Goal: Task Accomplishment & Management: Manage account settings

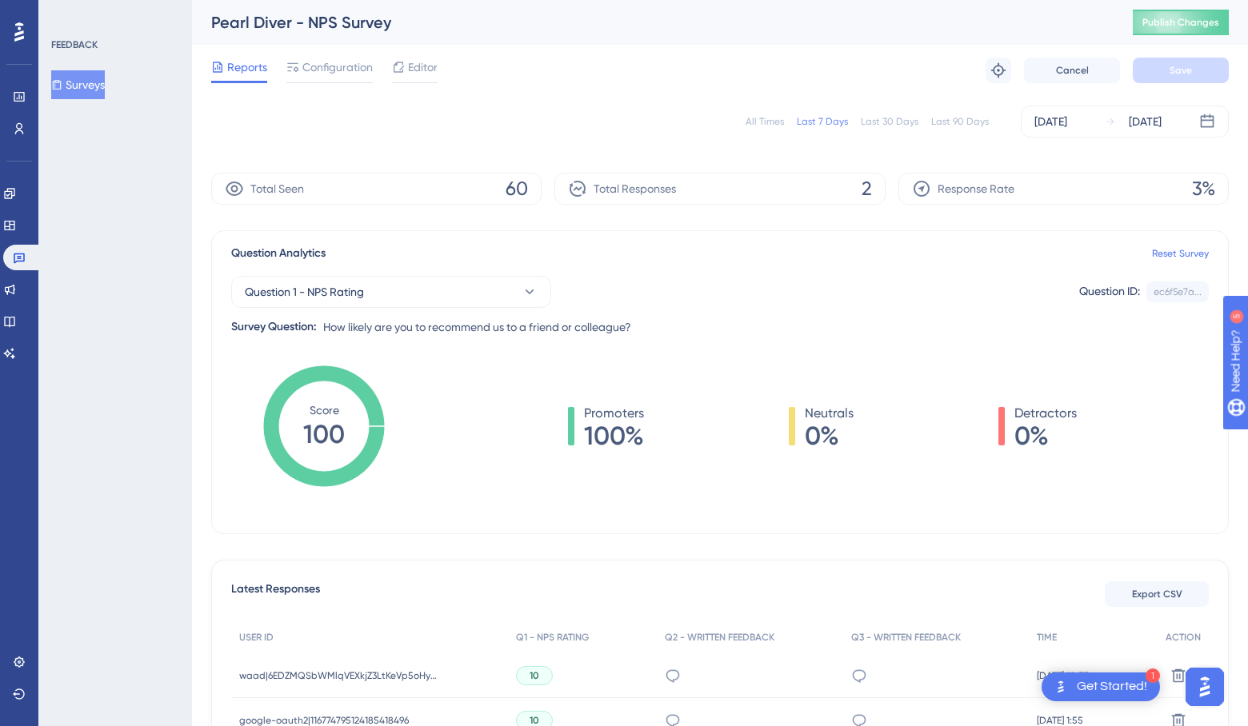
click at [772, 122] on div "All Times" at bounding box center [764, 121] width 38 height 13
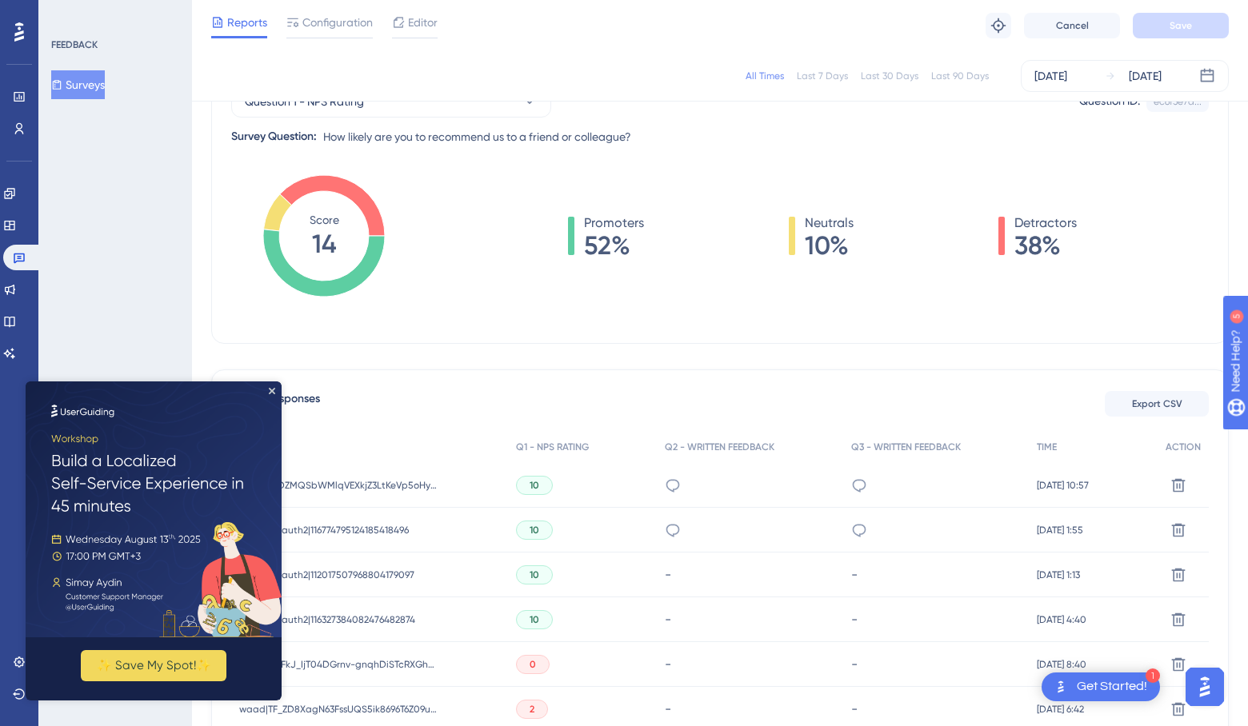
scroll to position [187, 0]
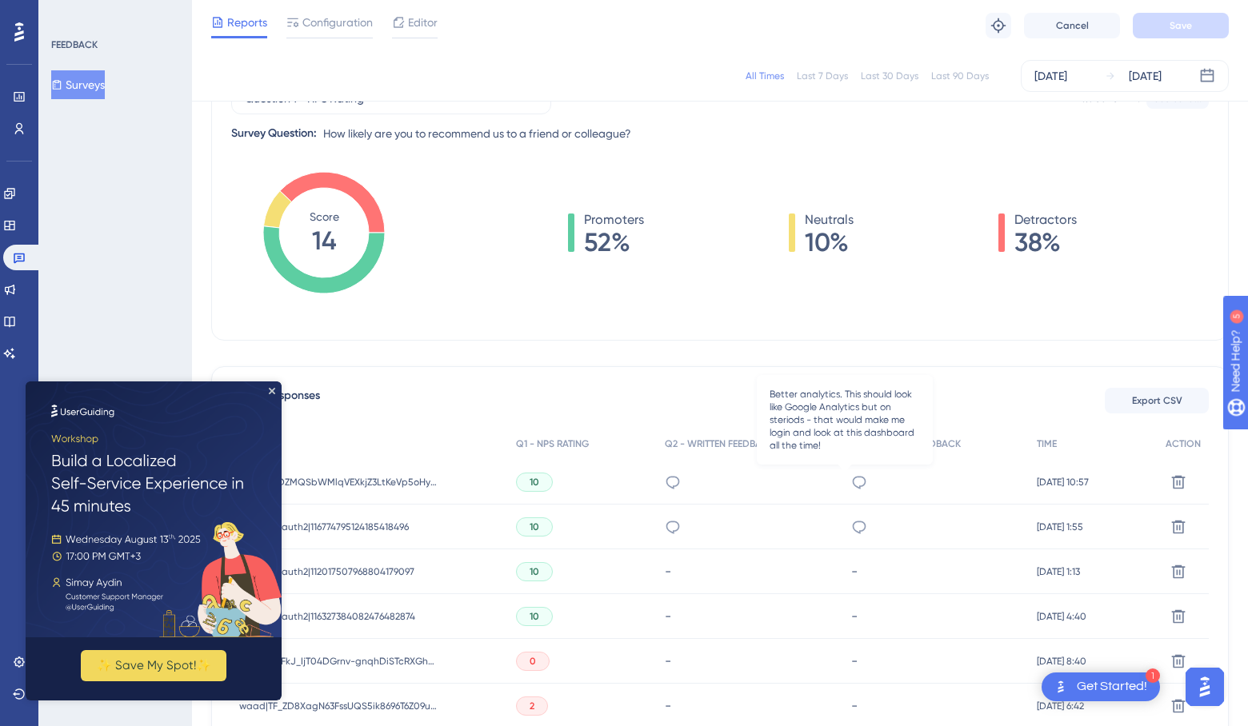
click at [851, 480] on icon at bounding box center [859, 482] width 16 height 16
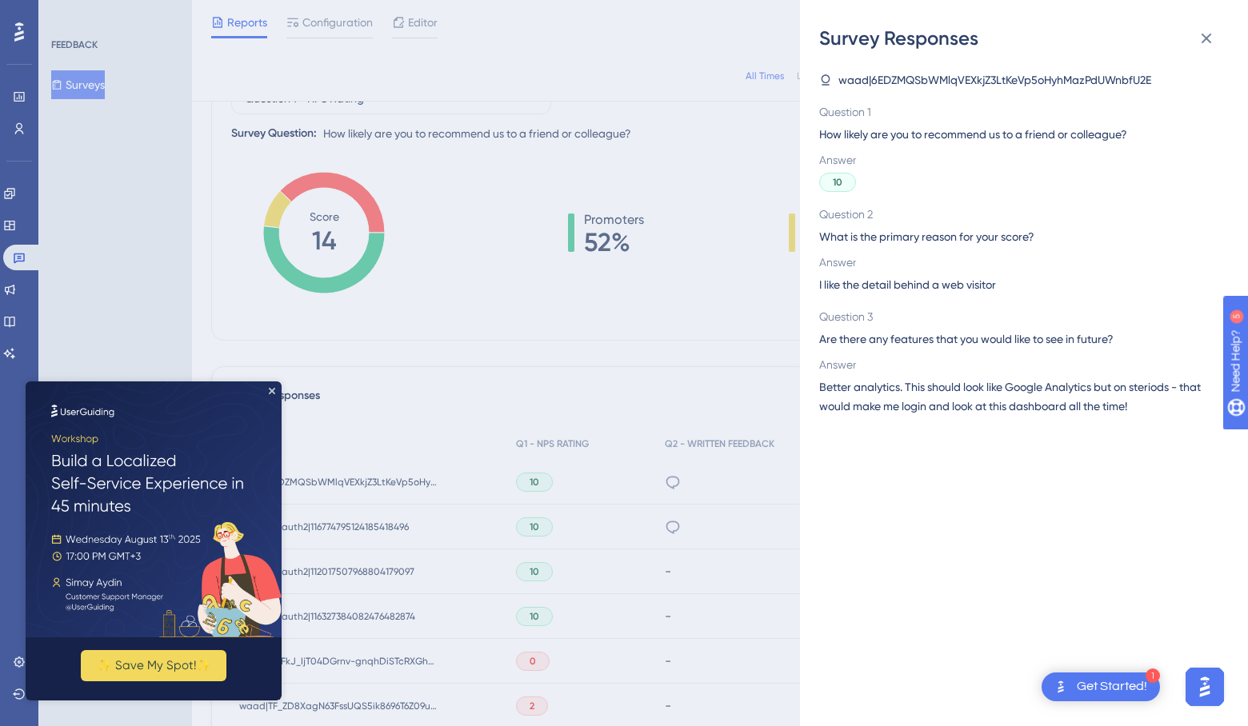
click at [276, 389] on img at bounding box center [154, 509] width 256 height 256
click at [271, 393] on icon "Close Preview" at bounding box center [272, 391] width 6 height 6
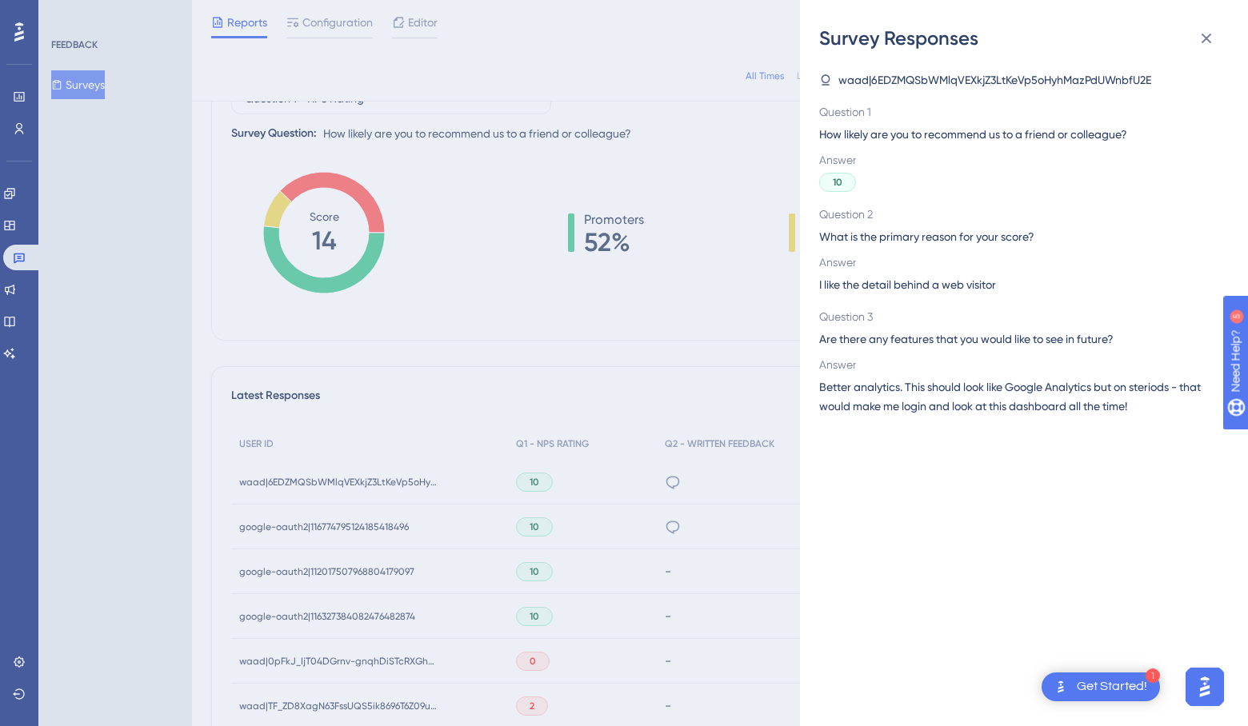
click at [468, 445] on div "Survey Responses waad|6EDZMQSbWMlqVEXkjZ3LtKeVp5oHyhMazPdUWnbfU2E Question 1 Ho…" at bounding box center [624, 363] width 1248 height 726
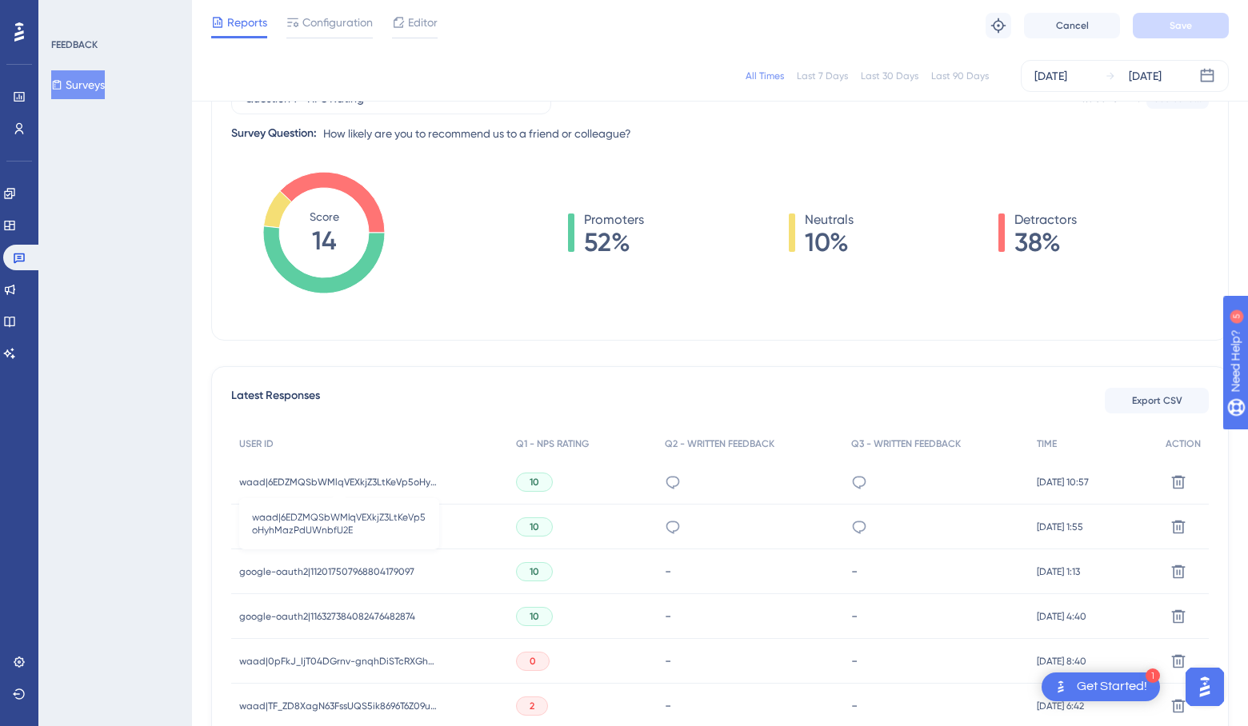
click at [366, 483] on span "waad|6EDZMQSbWMlqVEXkjZ3LtKeVp5oHyhMazPdUWnbfU2E" at bounding box center [339, 482] width 200 height 13
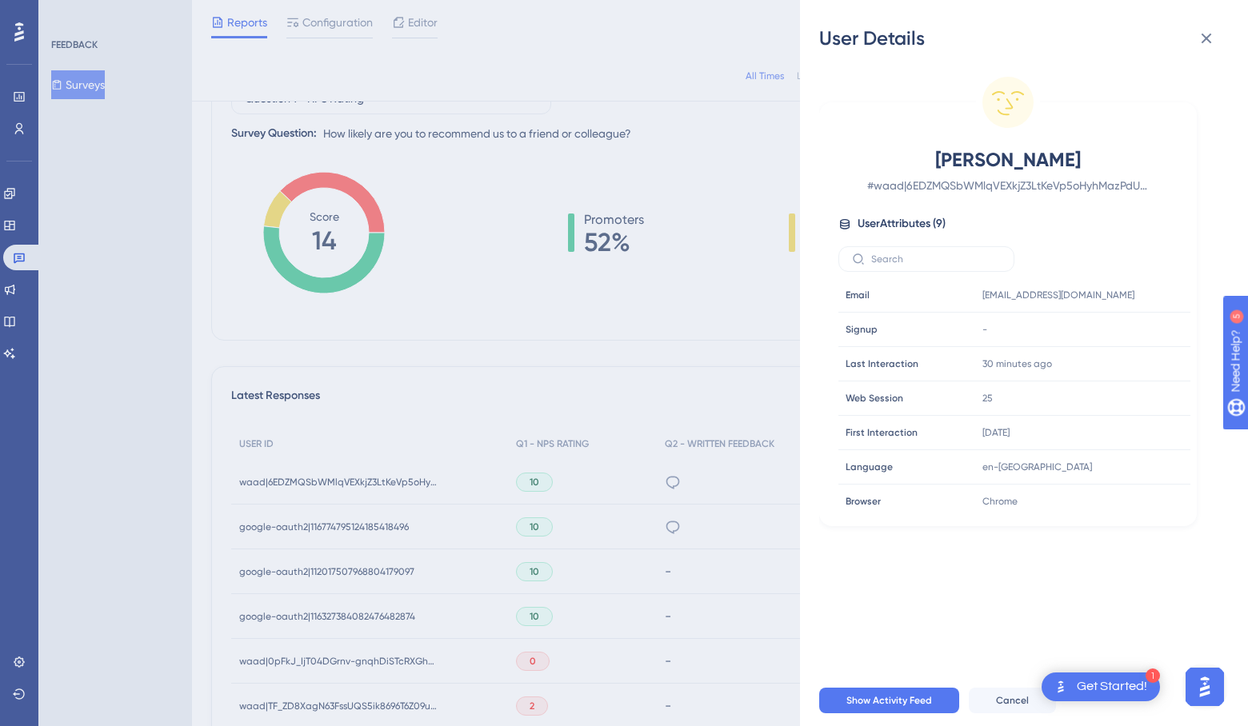
click at [397, 431] on div "User Details [PERSON_NAME] # [PERSON_NAME]|6EDZMQSbWMlqVEXkjZ3LtKeVp5oHyhMazPdU…" at bounding box center [624, 363] width 1248 height 726
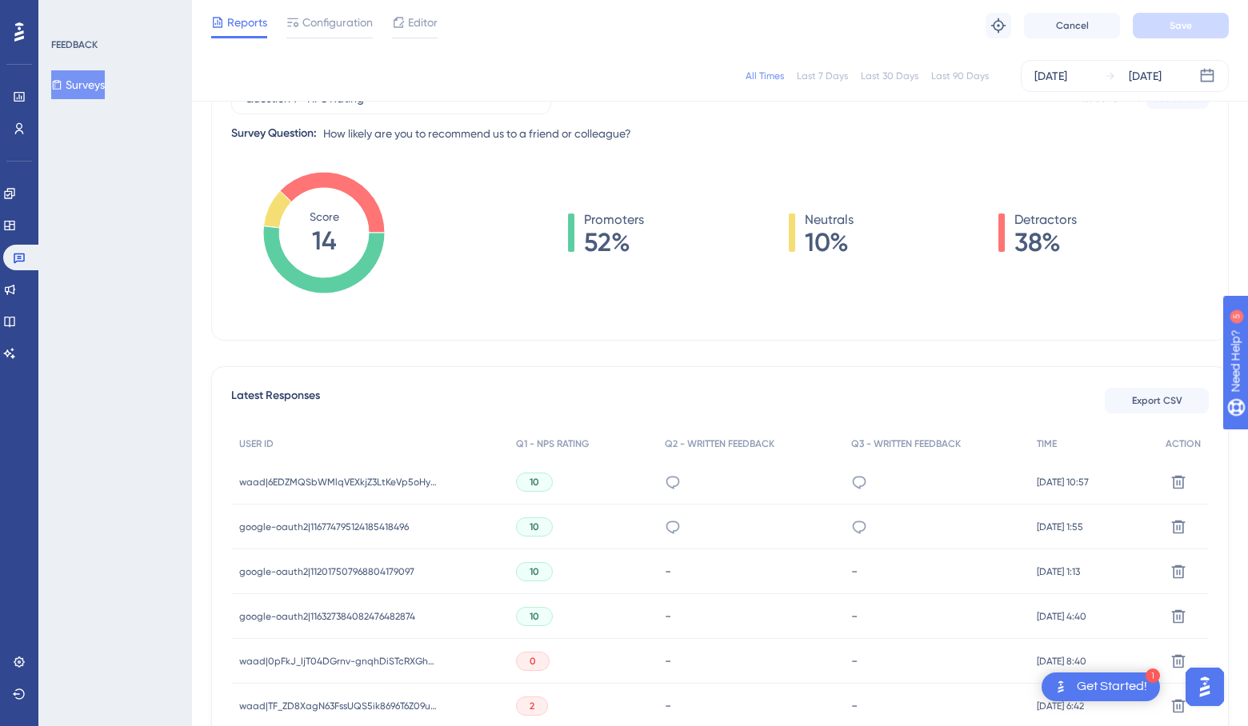
click at [349, 525] on span "google-oauth2|116774795124185418496" at bounding box center [324, 527] width 170 height 13
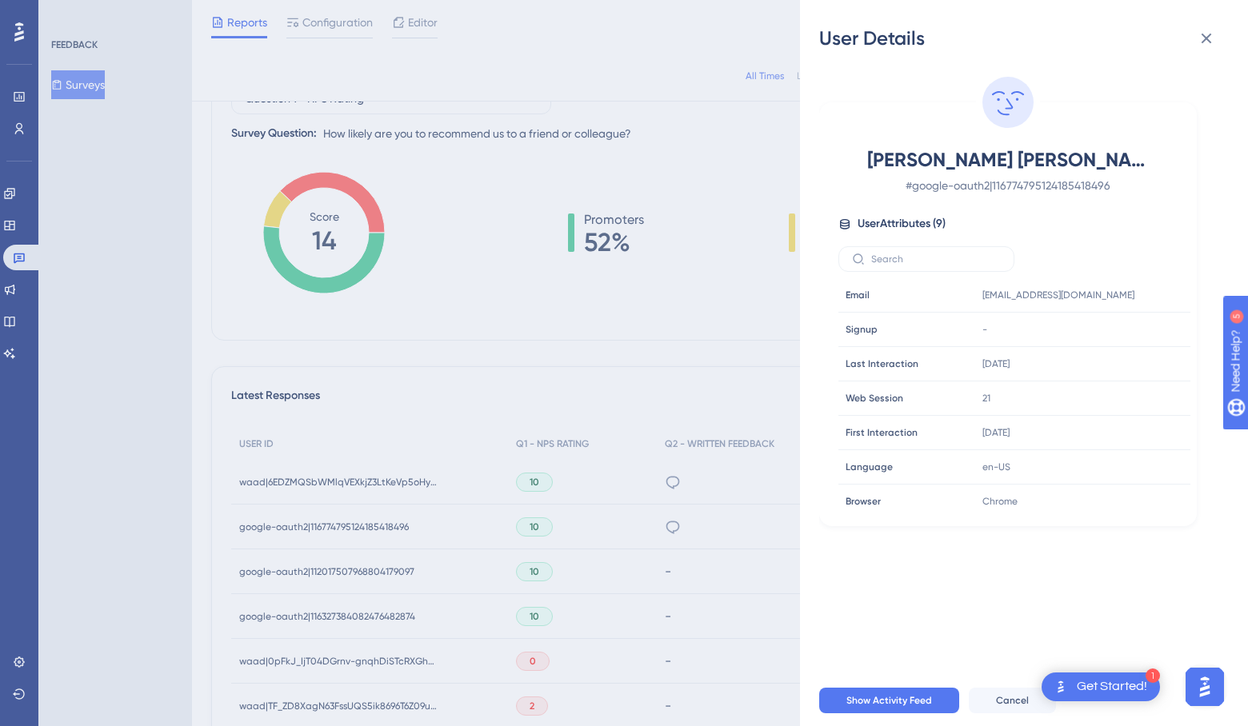
click at [455, 373] on div "User Details [PERSON_NAME] [PERSON_NAME] # google-oauth2|116774795124185418496 …" at bounding box center [624, 363] width 1248 height 726
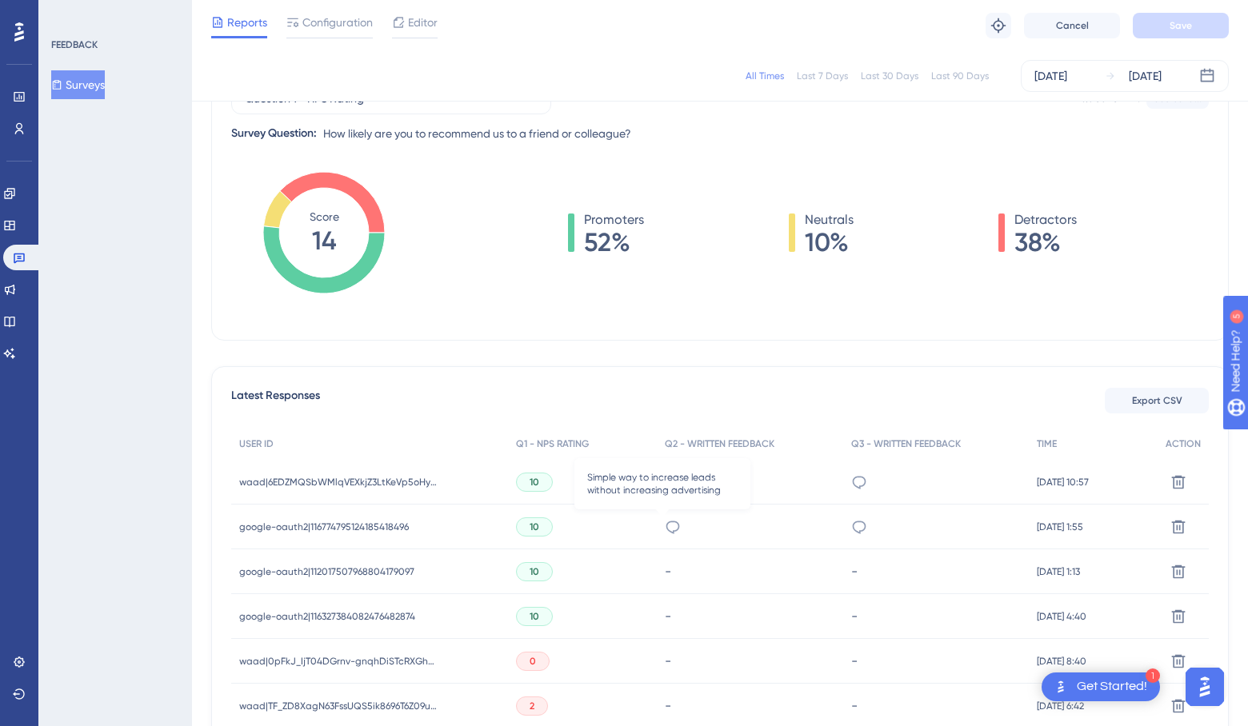
click at [669, 529] on icon at bounding box center [673, 527] width 16 height 16
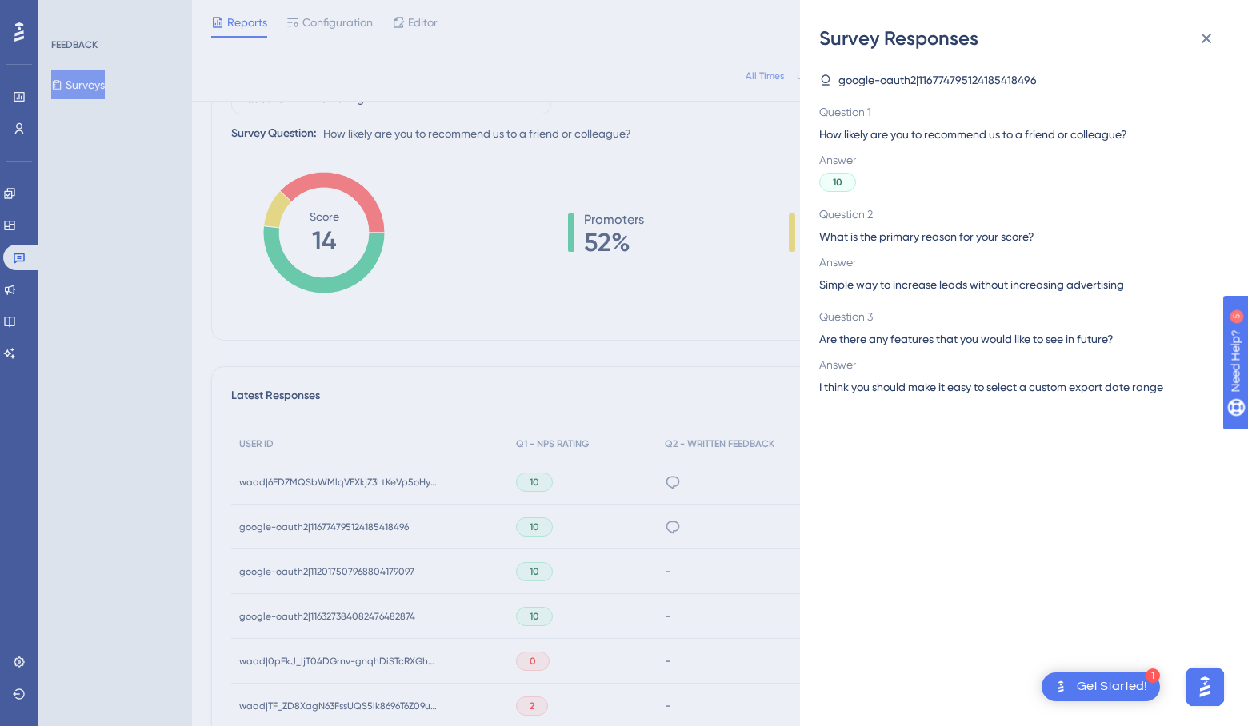
click at [593, 357] on div "Survey Responses google-oauth2|116774795124185418496 Question 1 How likely are …" at bounding box center [624, 363] width 1248 height 726
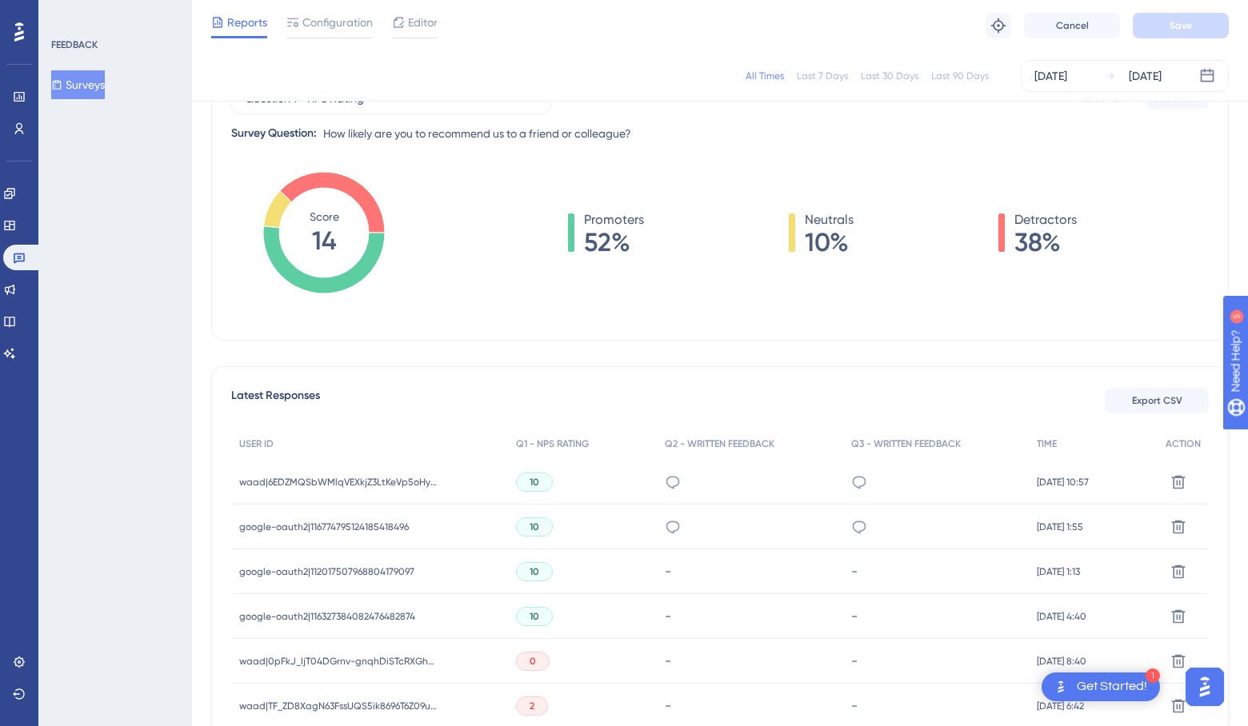
scroll to position [0, 0]
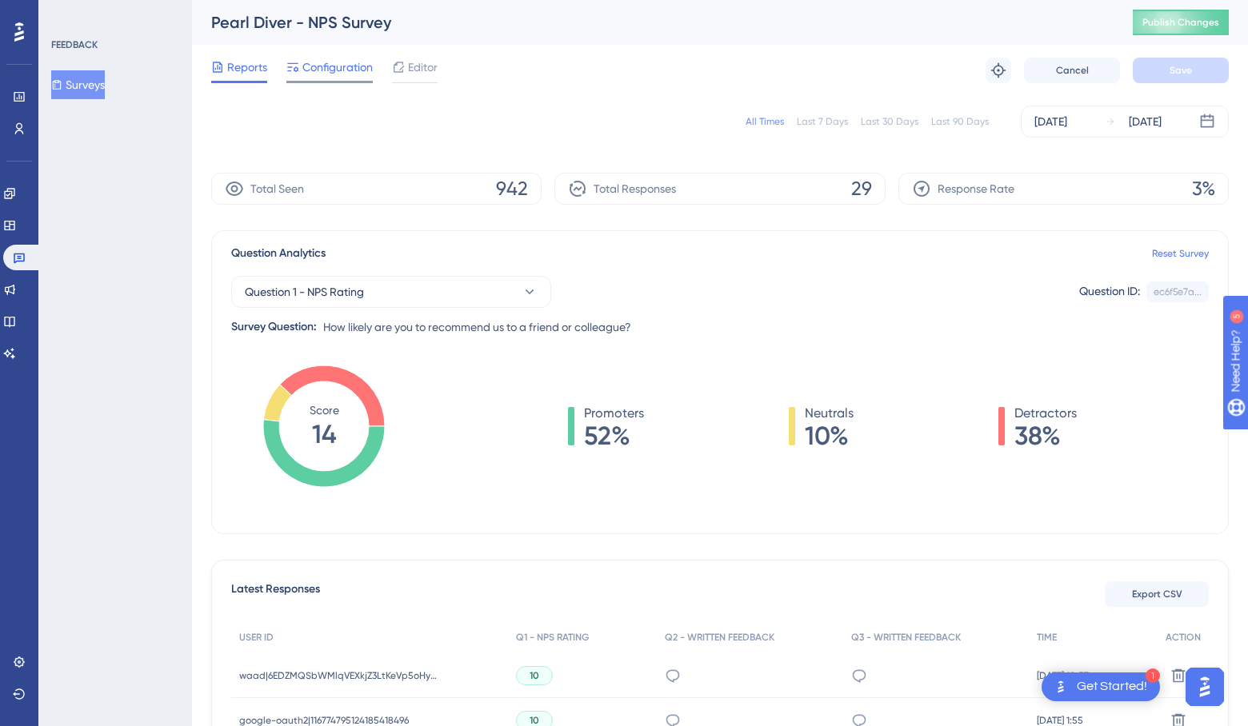
click at [352, 65] on span "Configuration" at bounding box center [337, 67] width 70 height 19
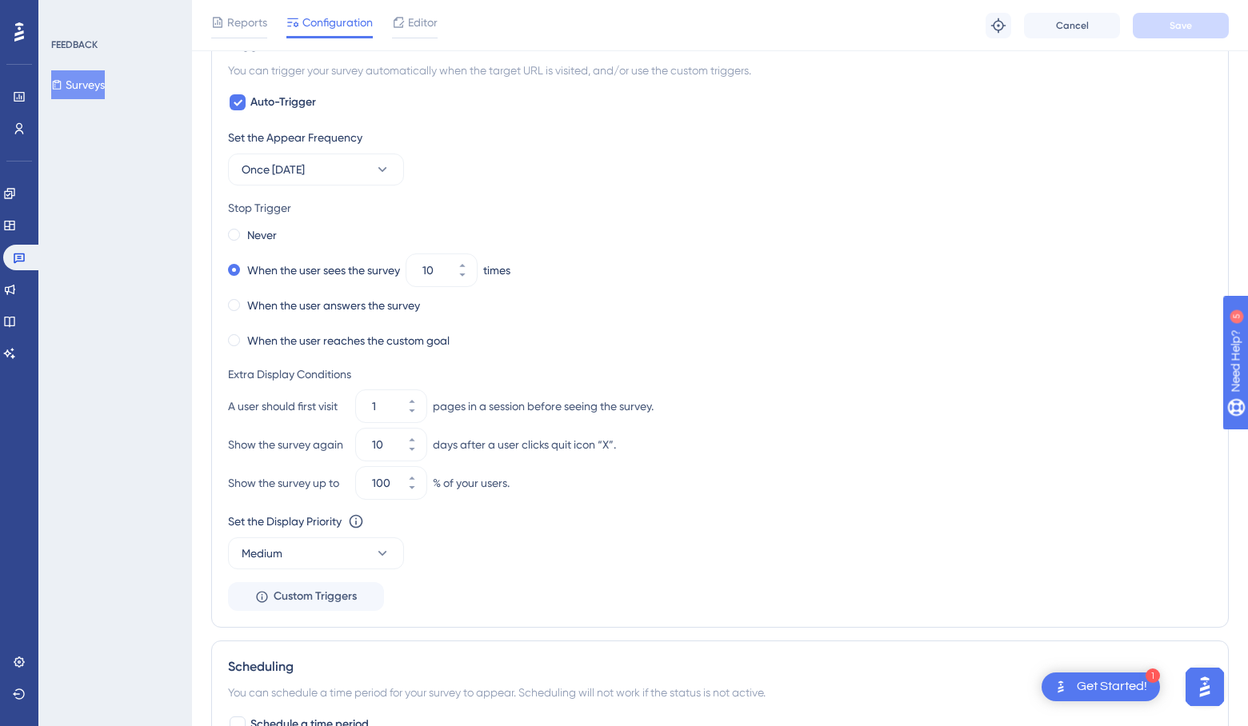
scroll to position [537, 0]
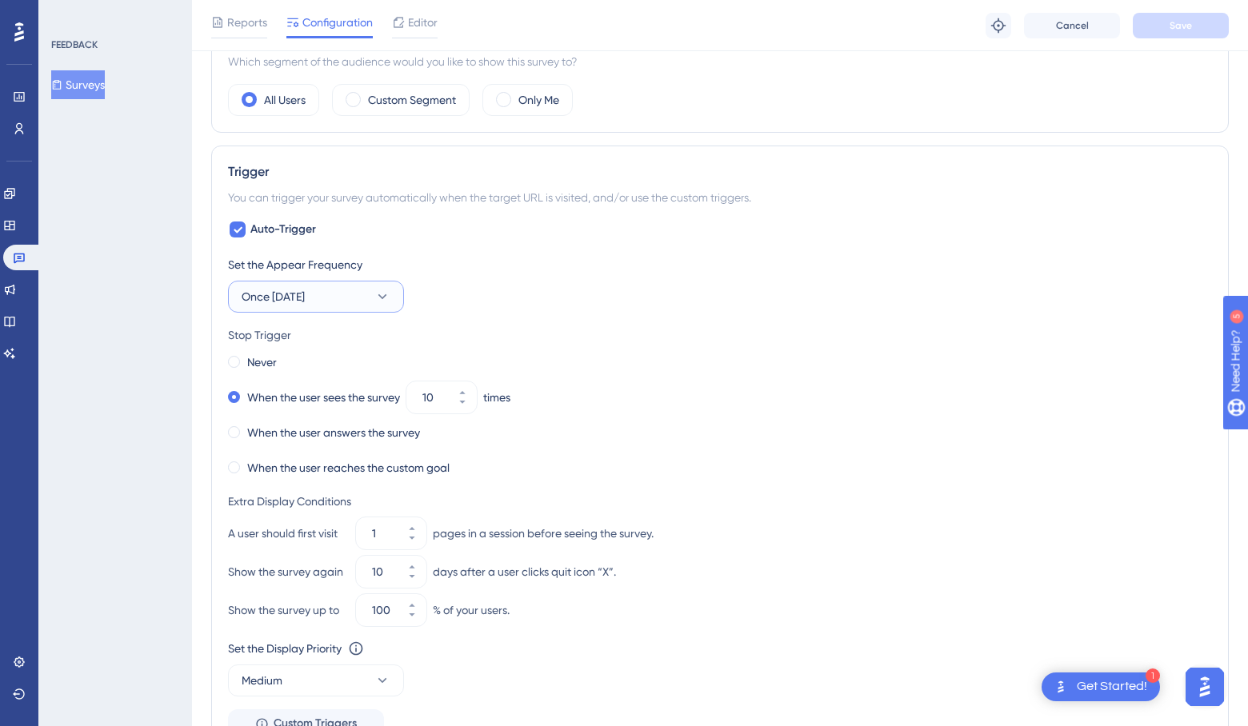
click at [365, 305] on button "Once [DATE]" at bounding box center [316, 297] width 176 height 32
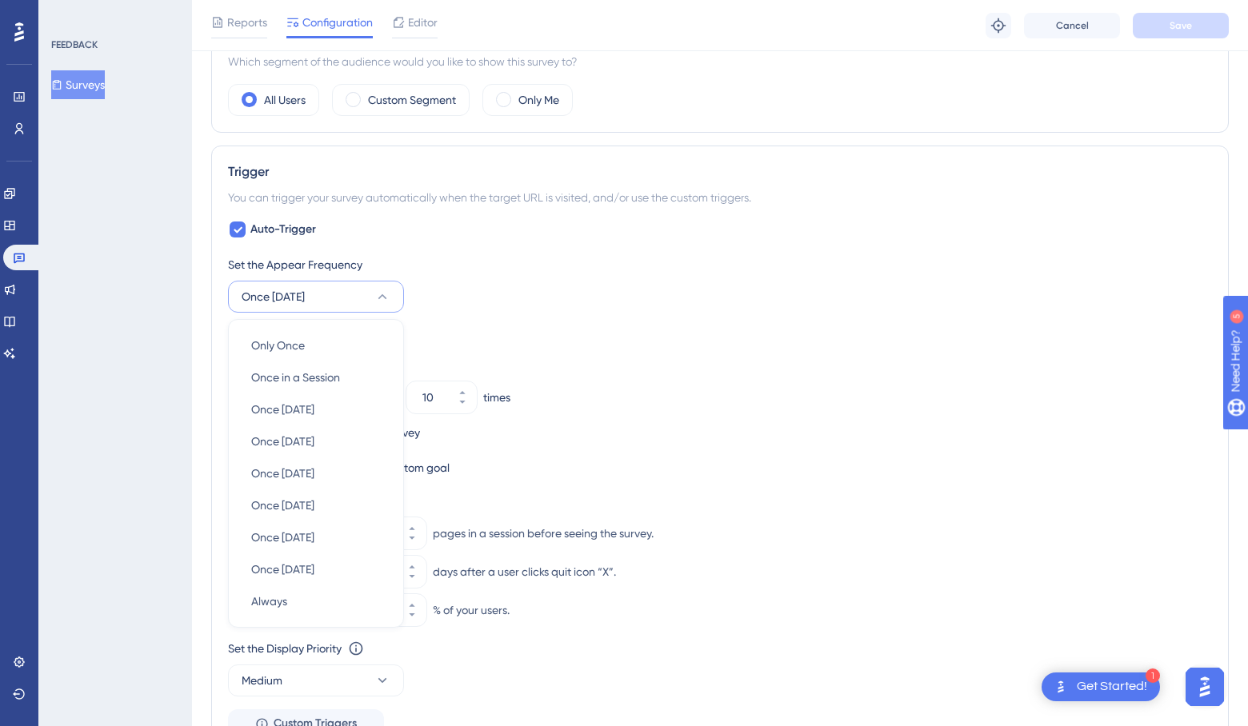
scroll to position [648, 0]
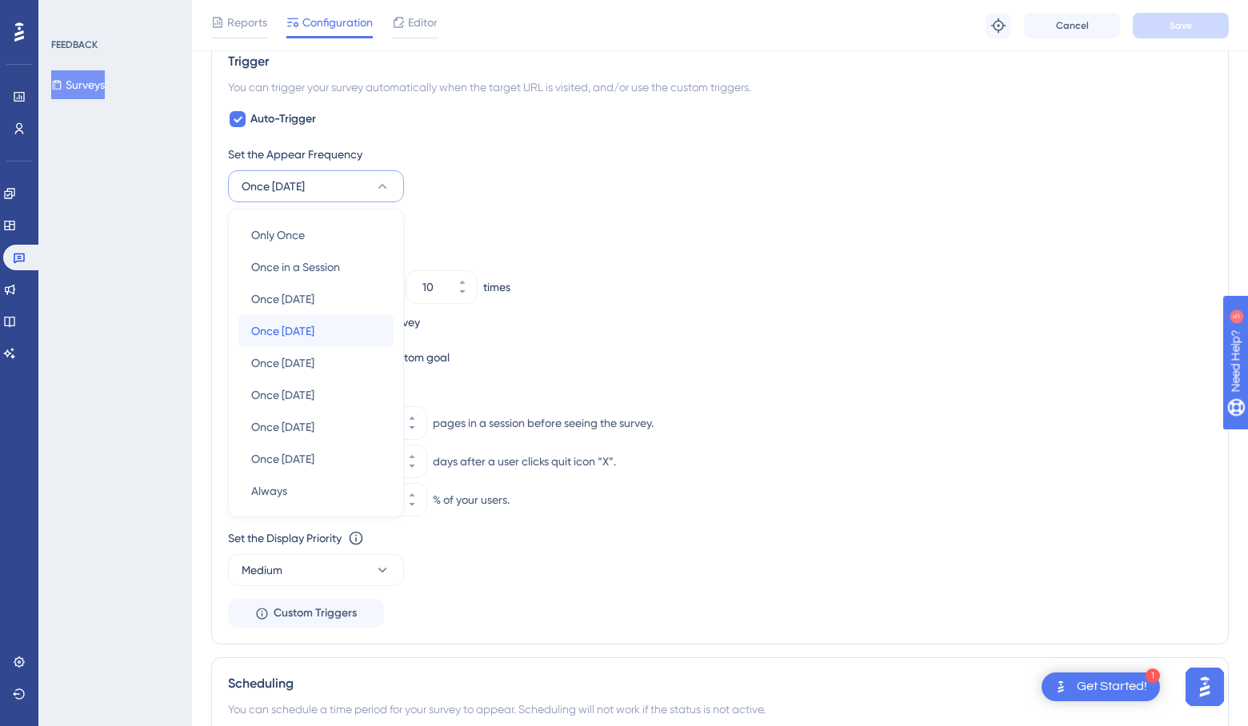
click at [352, 334] on div "Once [DATE] Once [DATE]" at bounding box center [316, 331] width 130 height 32
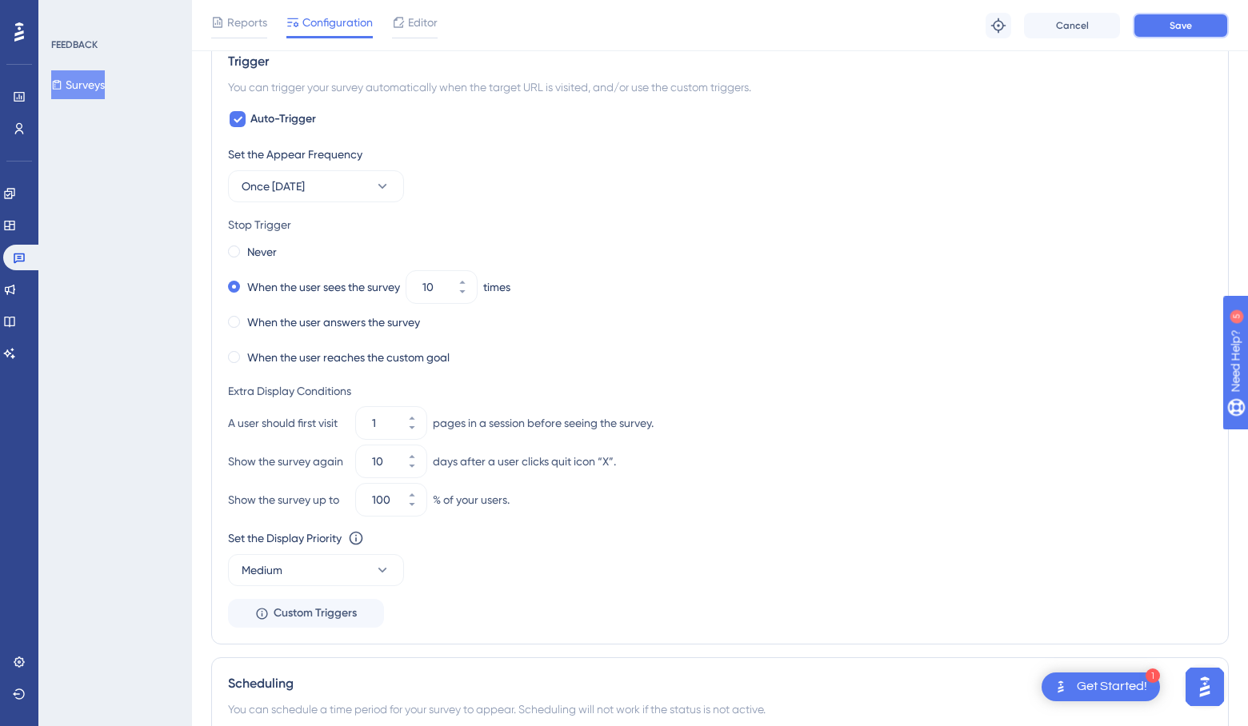
click at [1153, 23] on button "Save" at bounding box center [1180, 26] width 96 height 26
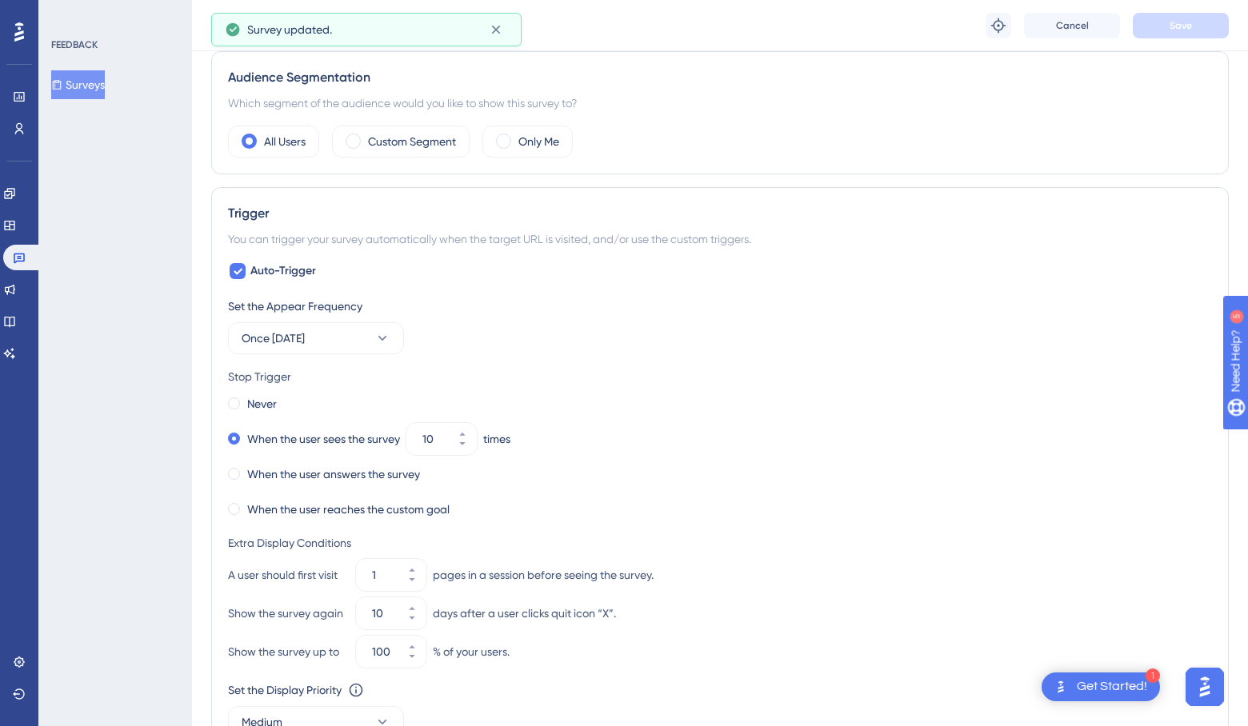
scroll to position [0, 0]
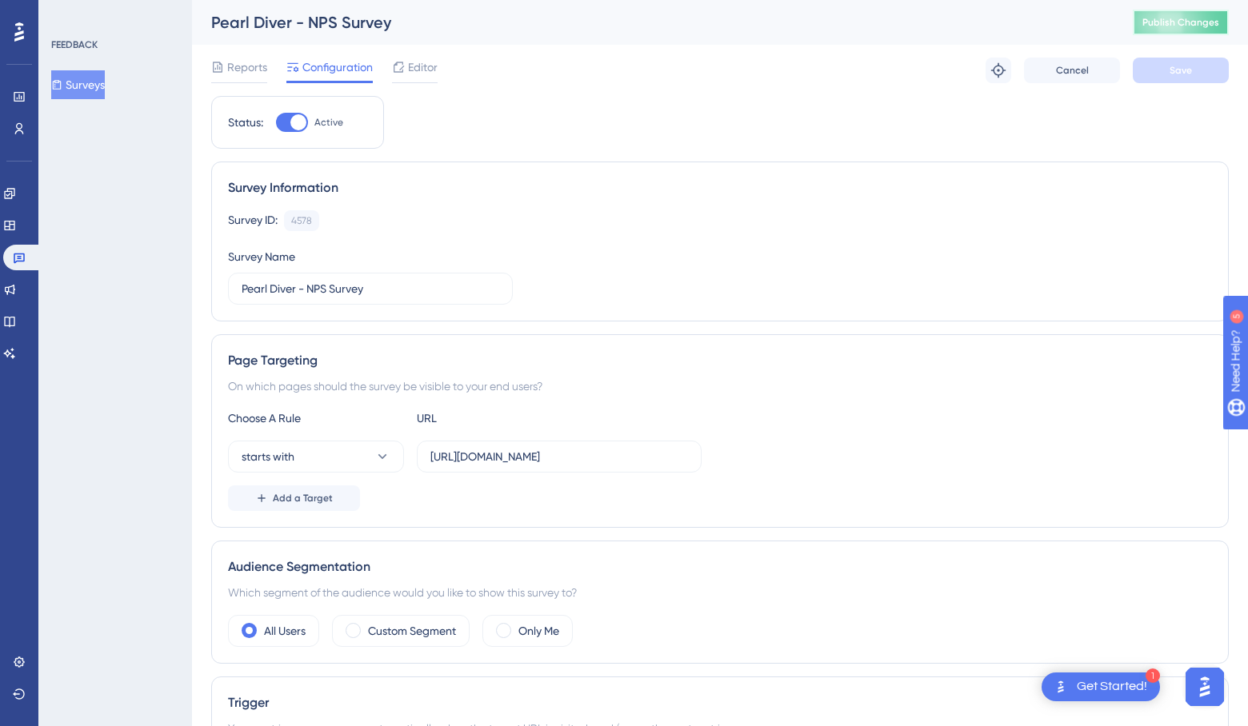
click at [1169, 30] on button "Publish Changes" at bounding box center [1180, 23] width 96 height 26
click at [236, 70] on span "Reports" at bounding box center [247, 67] width 40 height 19
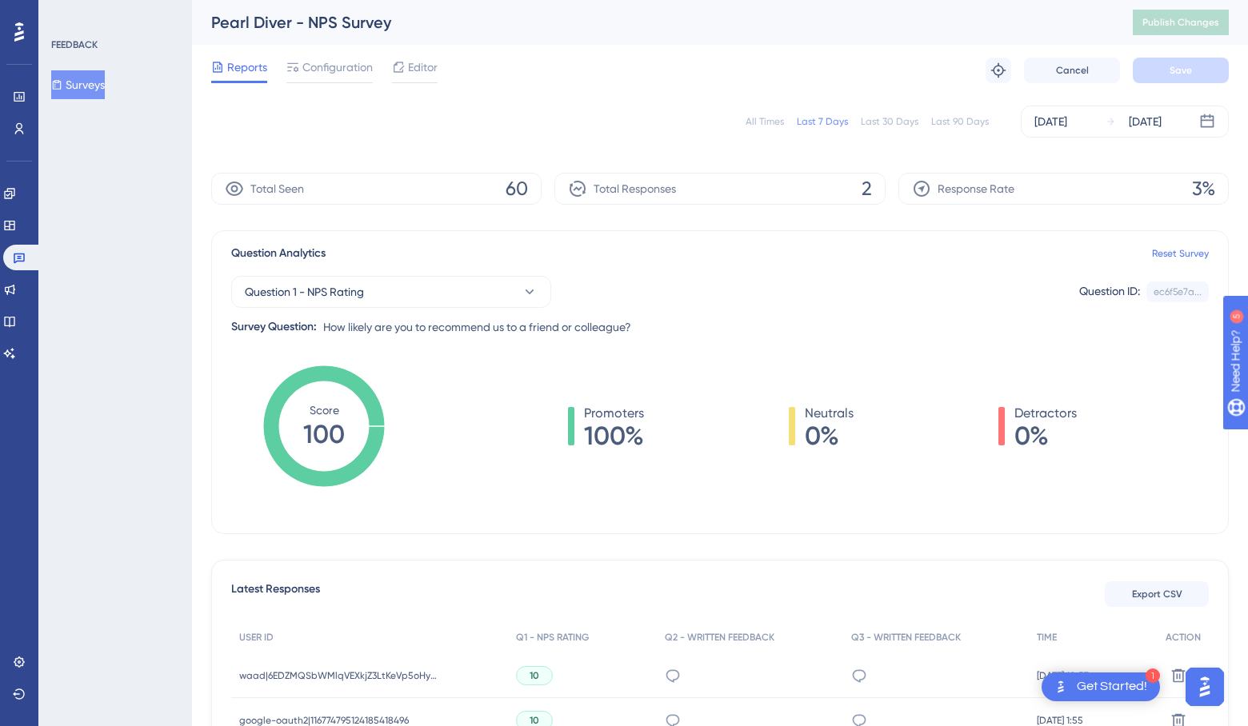
click at [768, 117] on div "All Times" at bounding box center [764, 121] width 38 height 13
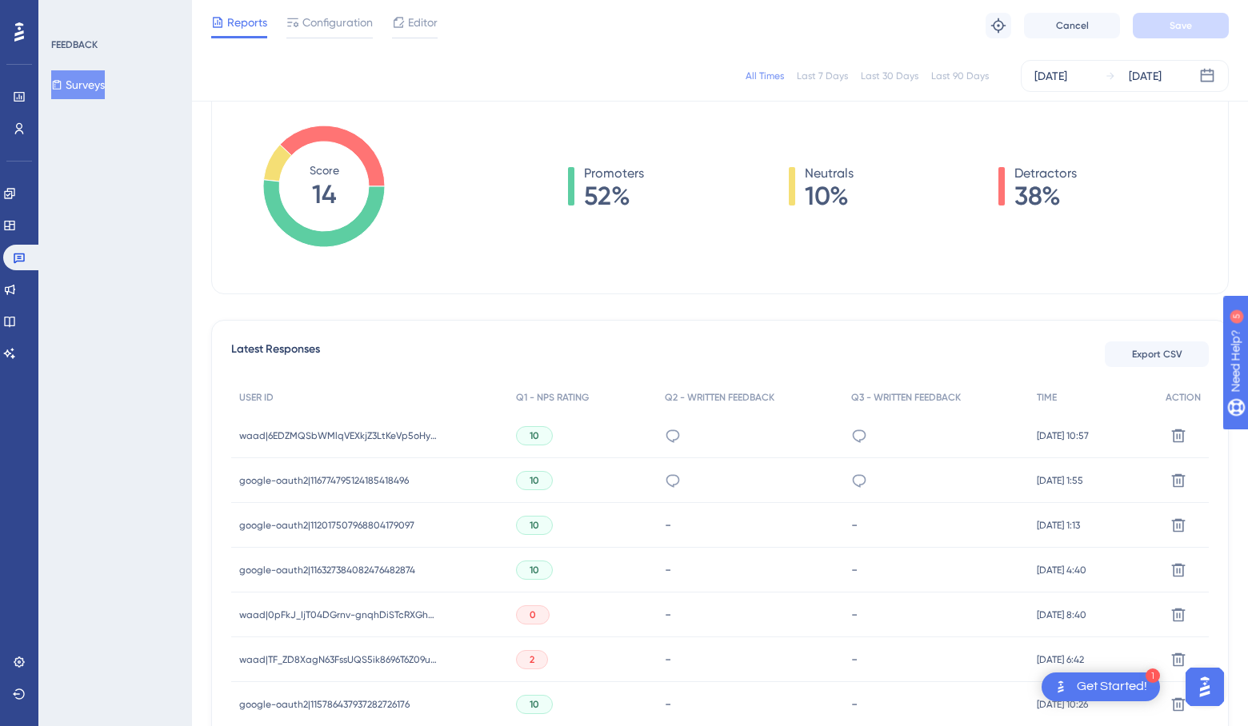
scroll to position [246, 0]
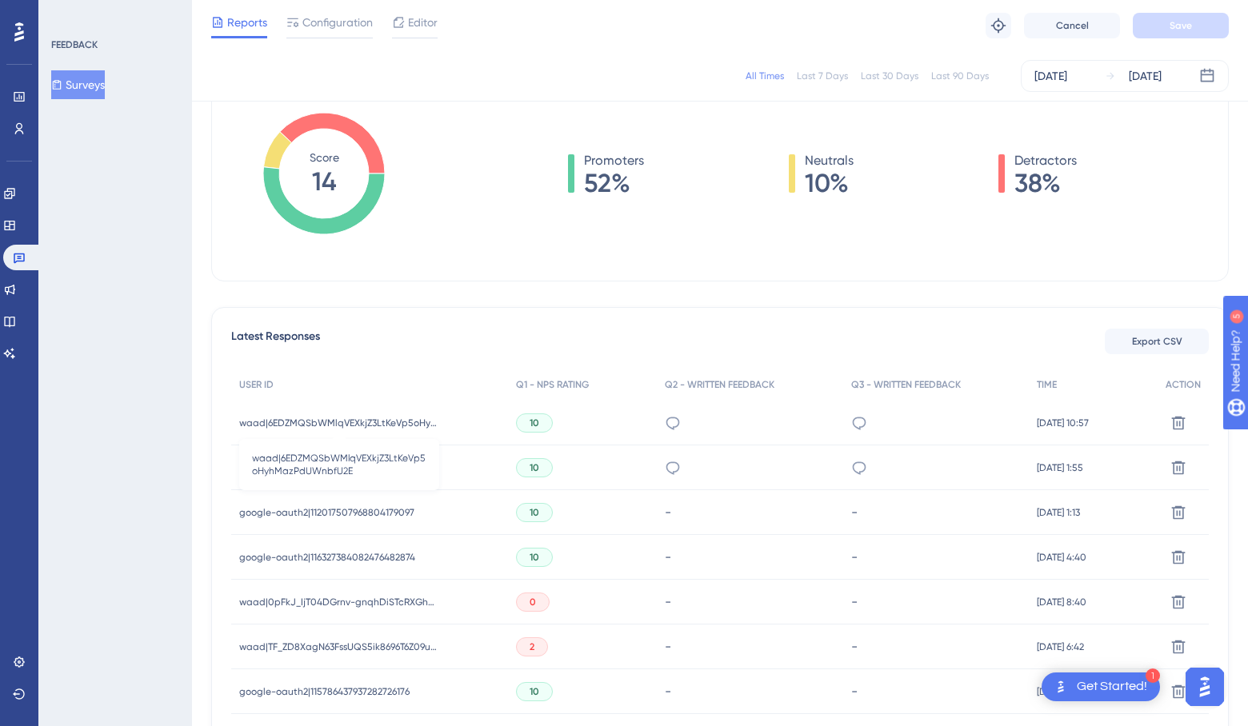
click at [316, 422] on span "waad|6EDZMQSbWMlqVEXkjZ3LtKeVp5oHyhMazPdUWnbfU2E" at bounding box center [339, 423] width 200 height 13
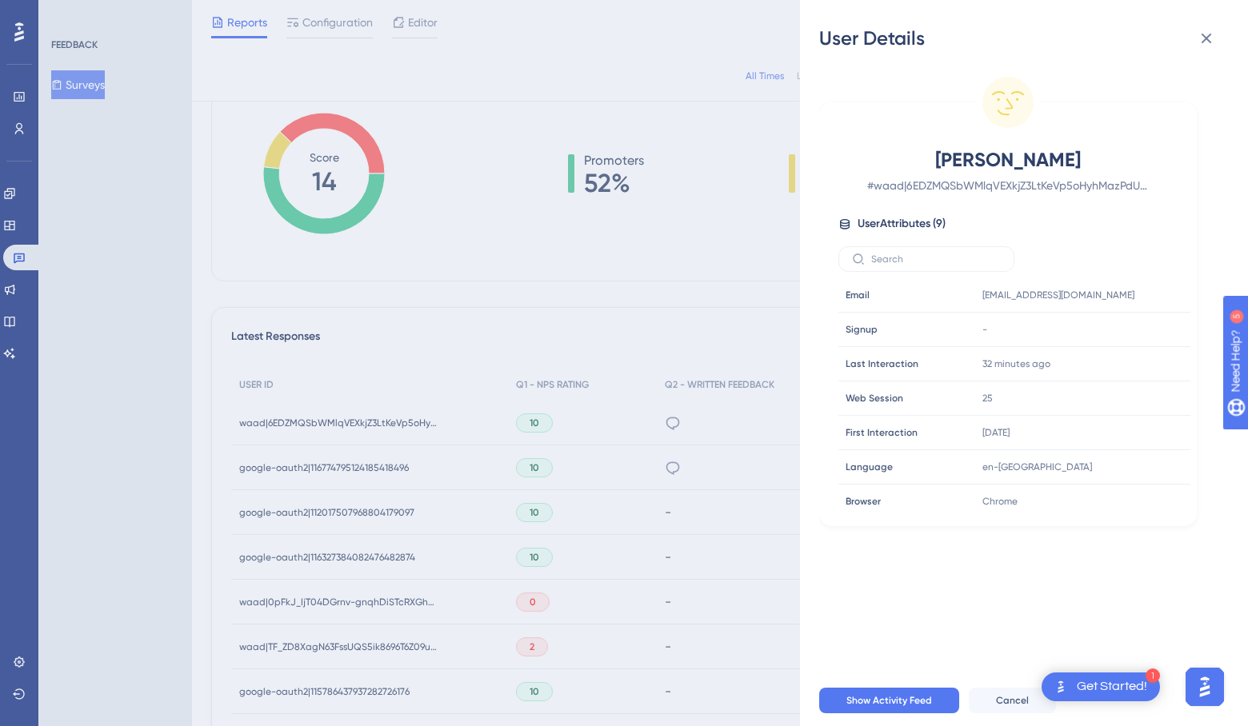
click at [481, 369] on div "User Details [PERSON_NAME] # [PERSON_NAME]|6EDZMQSbWMlqVEXkjZ3LtKeVp5oHyhMazPdU…" at bounding box center [624, 363] width 1248 height 726
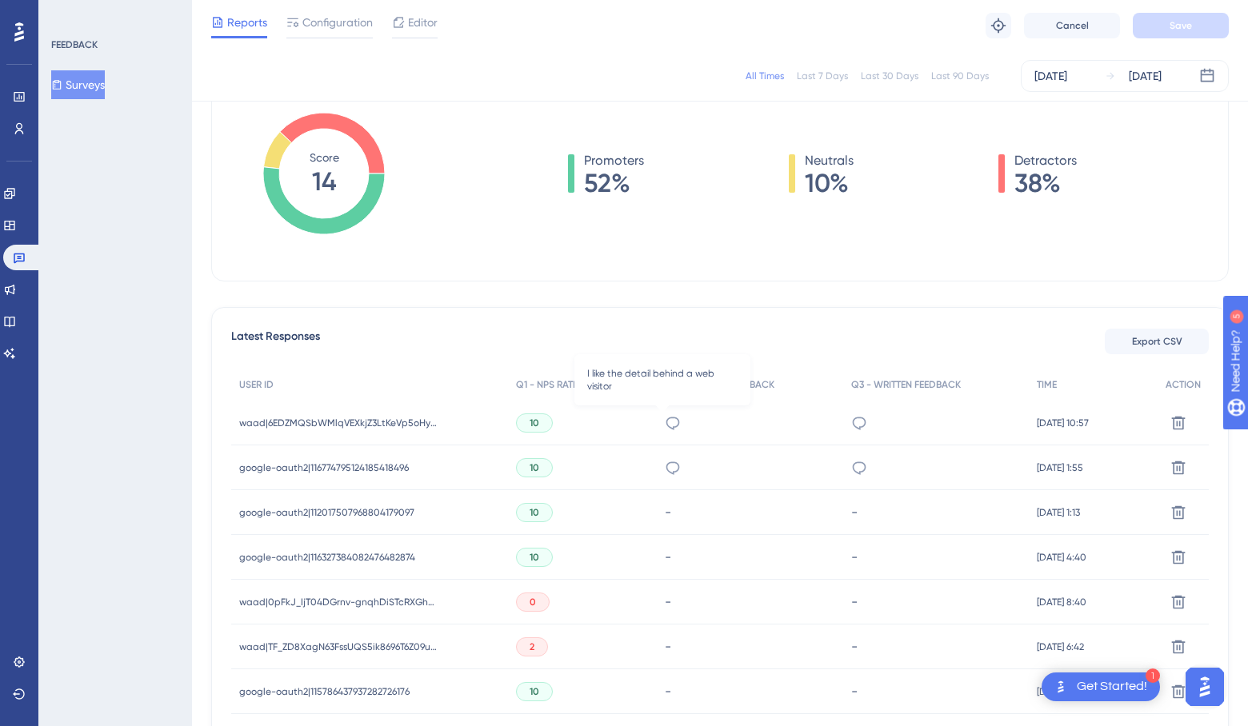
click at [666, 425] on icon at bounding box center [673, 423] width 14 height 13
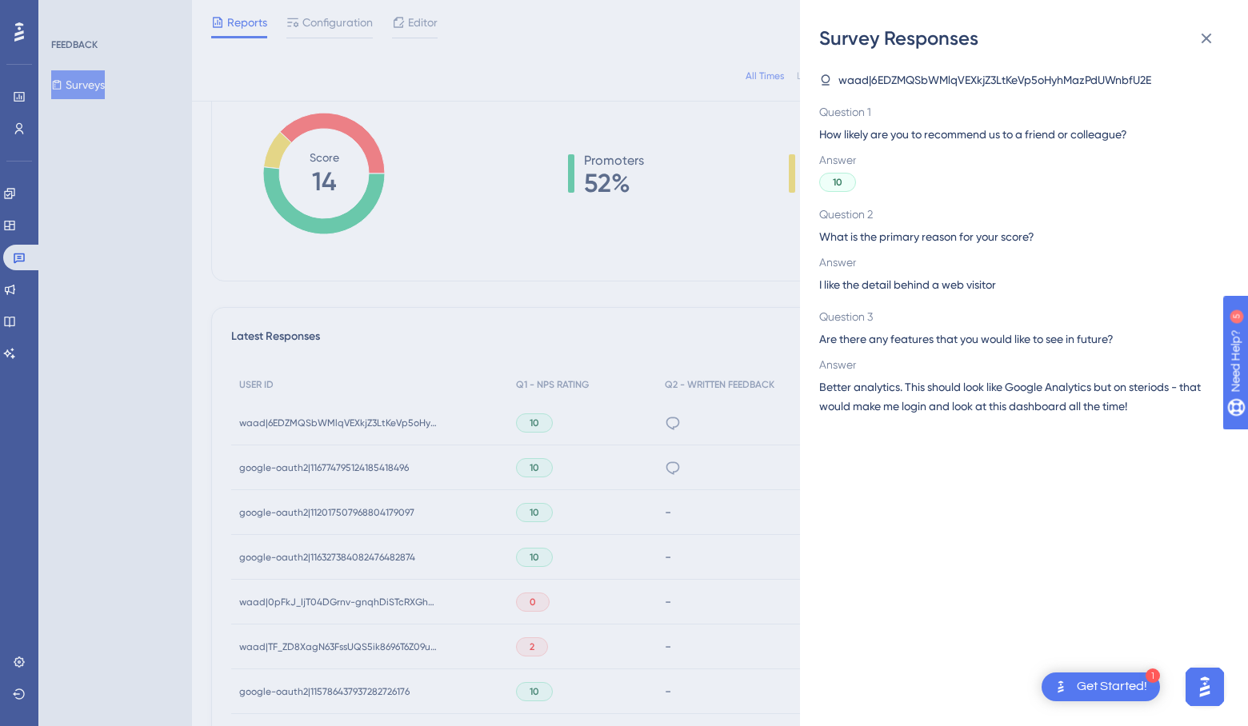
click at [664, 138] on div "Survey Responses waad|6EDZMQSbWMlqVEXkjZ3LtKeVp5oHyhMazPdUWnbfU2E Question 1 Ho…" at bounding box center [624, 363] width 1248 height 726
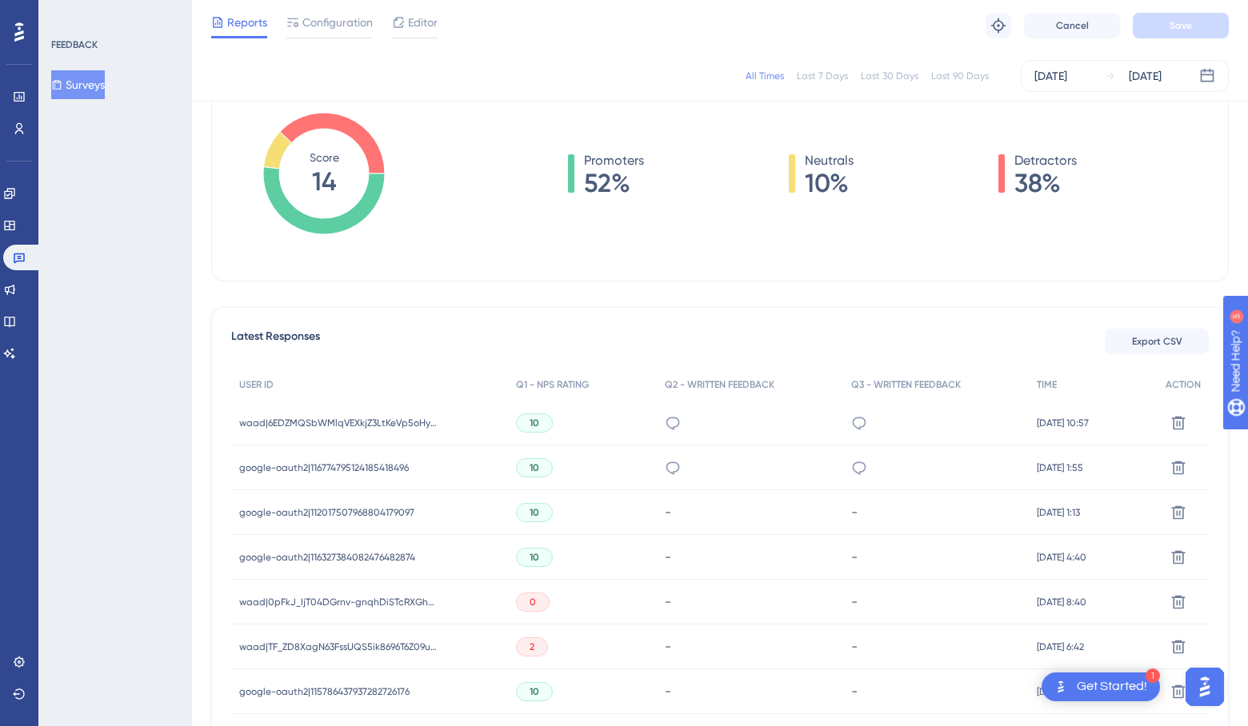
scroll to position [0, 0]
